Goal: Check status: Check status

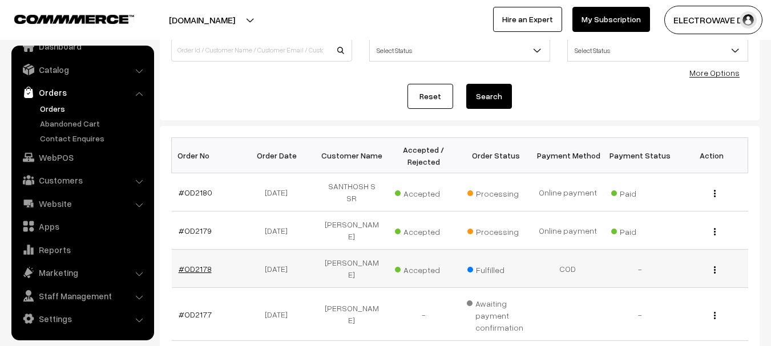
scroll to position [114, 0]
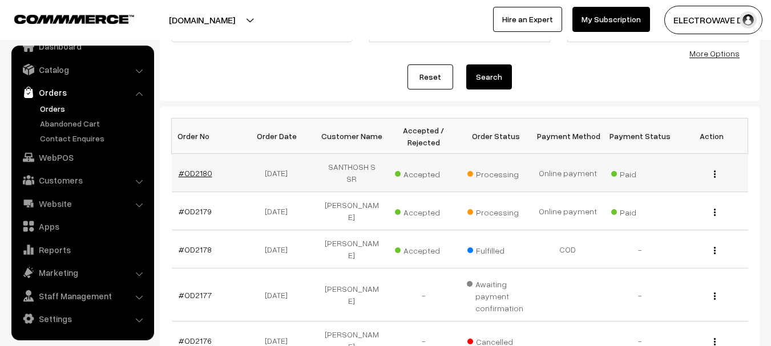
click at [197, 168] on link "#OD2180" at bounding box center [196, 173] width 34 height 10
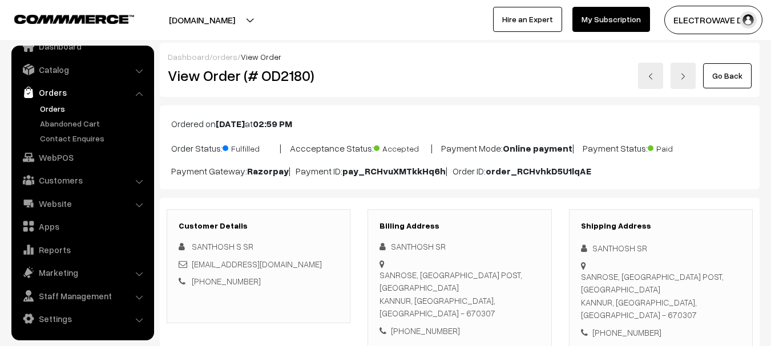
click at [689, 83] on link at bounding box center [683, 76] width 25 height 26
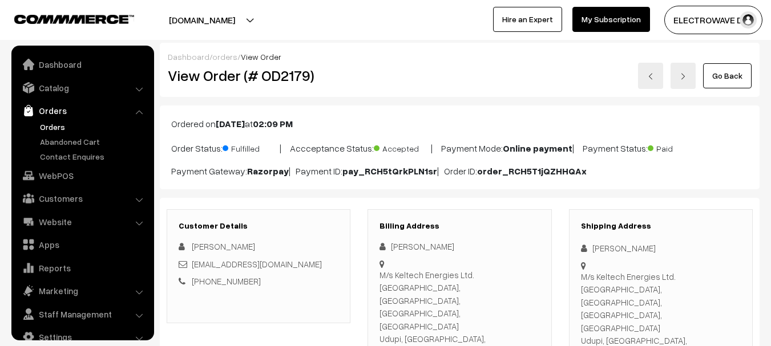
scroll to position [18, 0]
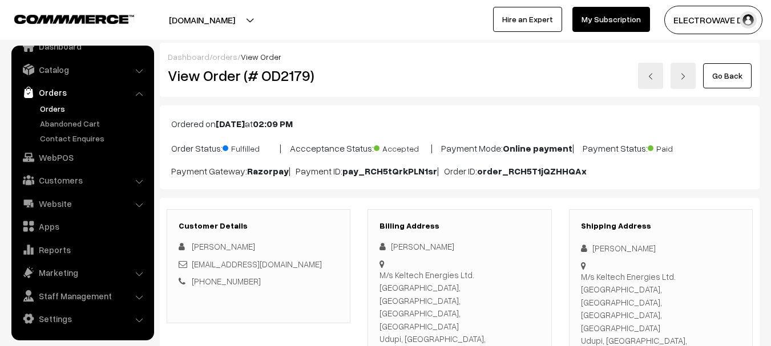
click at [57, 94] on link "Orders" at bounding box center [82, 92] width 136 height 21
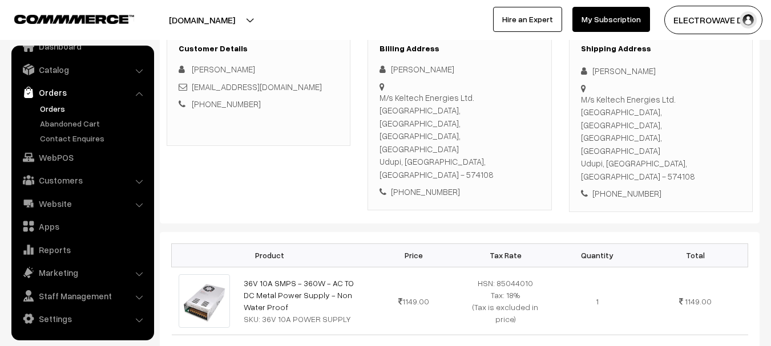
scroll to position [0, 0]
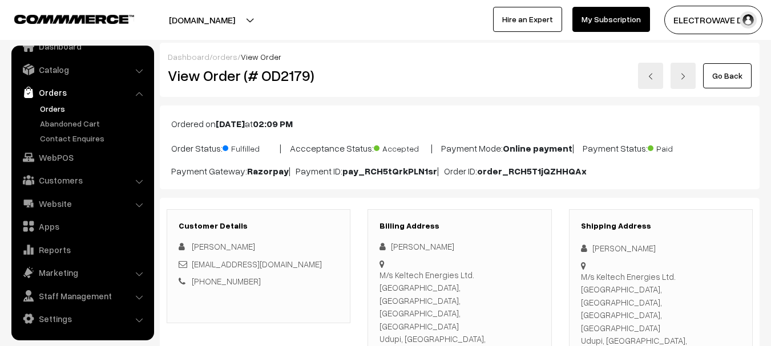
click at [56, 108] on link "Orders" at bounding box center [93, 109] width 113 height 12
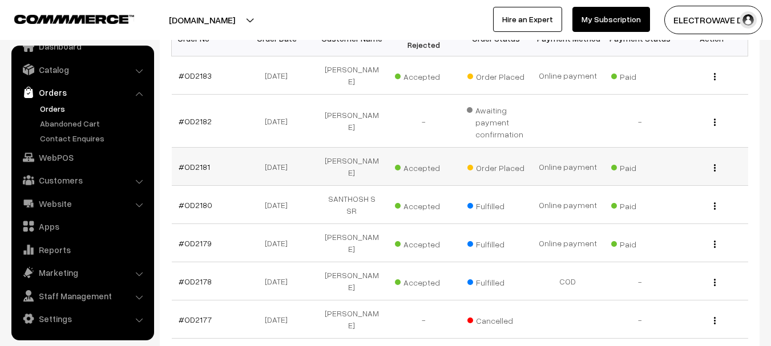
scroll to position [228, 0]
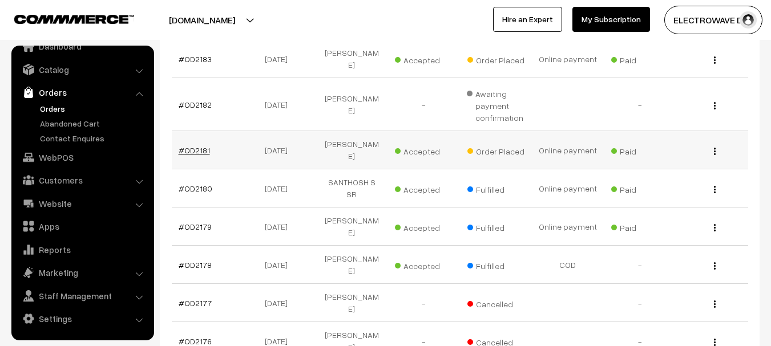
click at [197, 147] on link "#OD2181" at bounding box center [194, 151] width 31 height 10
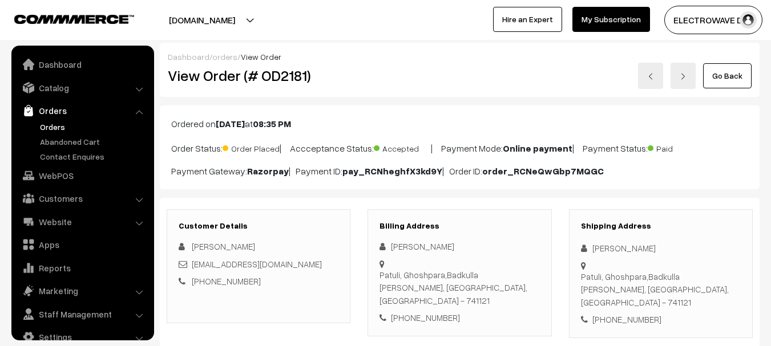
click at [652, 69] on link at bounding box center [650, 76] width 25 height 26
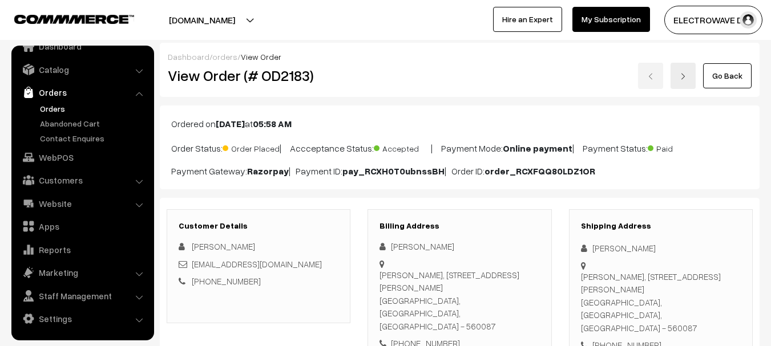
click at [58, 110] on link "Orders" at bounding box center [93, 109] width 113 height 12
click at [57, 108] on link "Orders" at bounding box center [93, 109] width 113 height 12
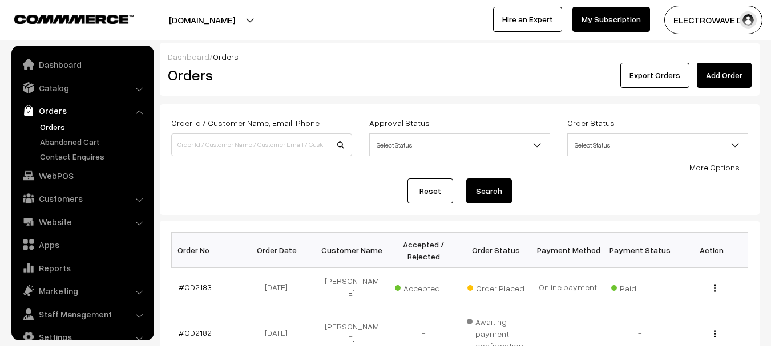
scroll to position [18, 0]
